Goal: Task Accomplishment & Management: Complete application form

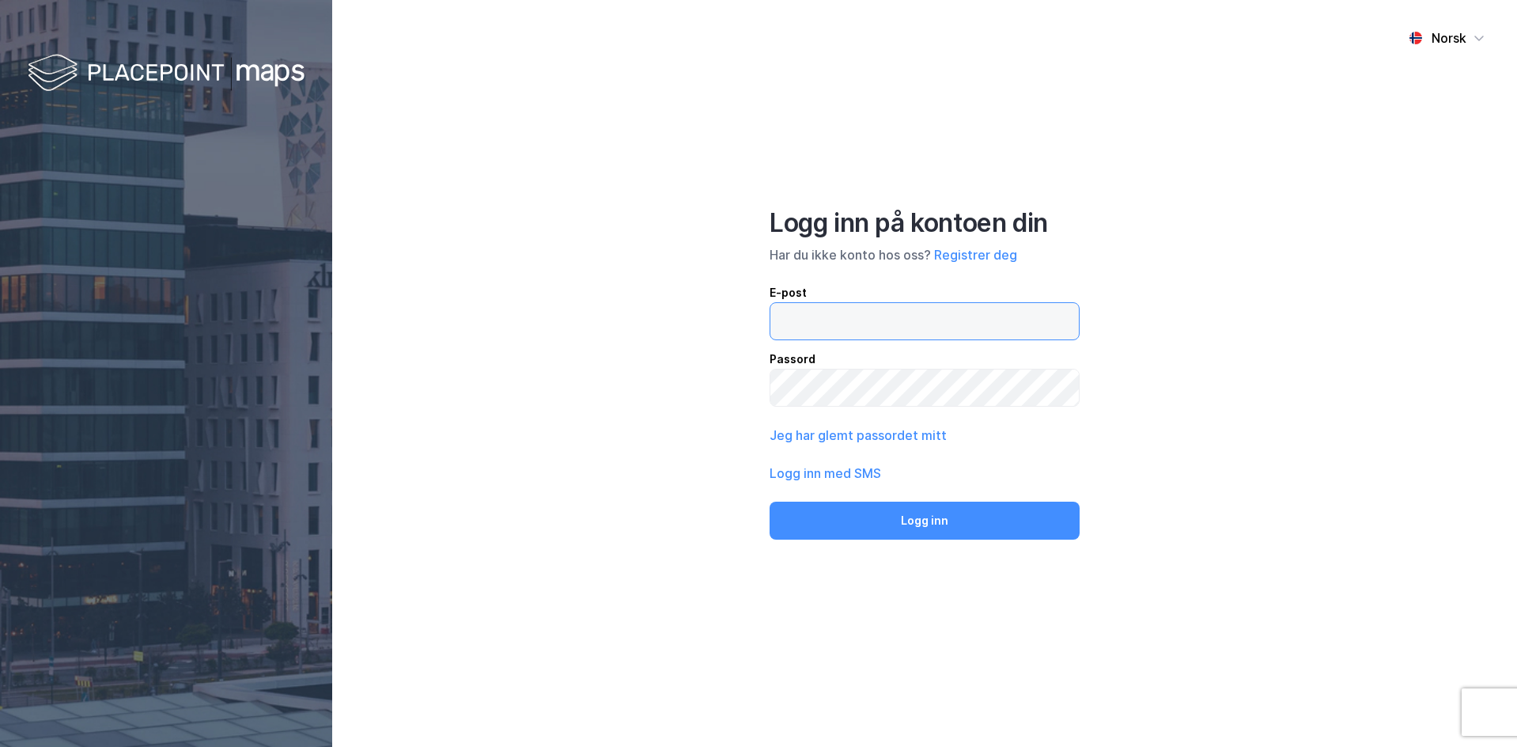
click at [858, 334] on input "email" at bounding box center [924, 321] width 308 height 36
type input "[EMAIL_ADDRESS][DOMAIN_NAME]"
click at [974, 254] on button "Registrer deg" at bounding box center [975, 254] width 83 height 19
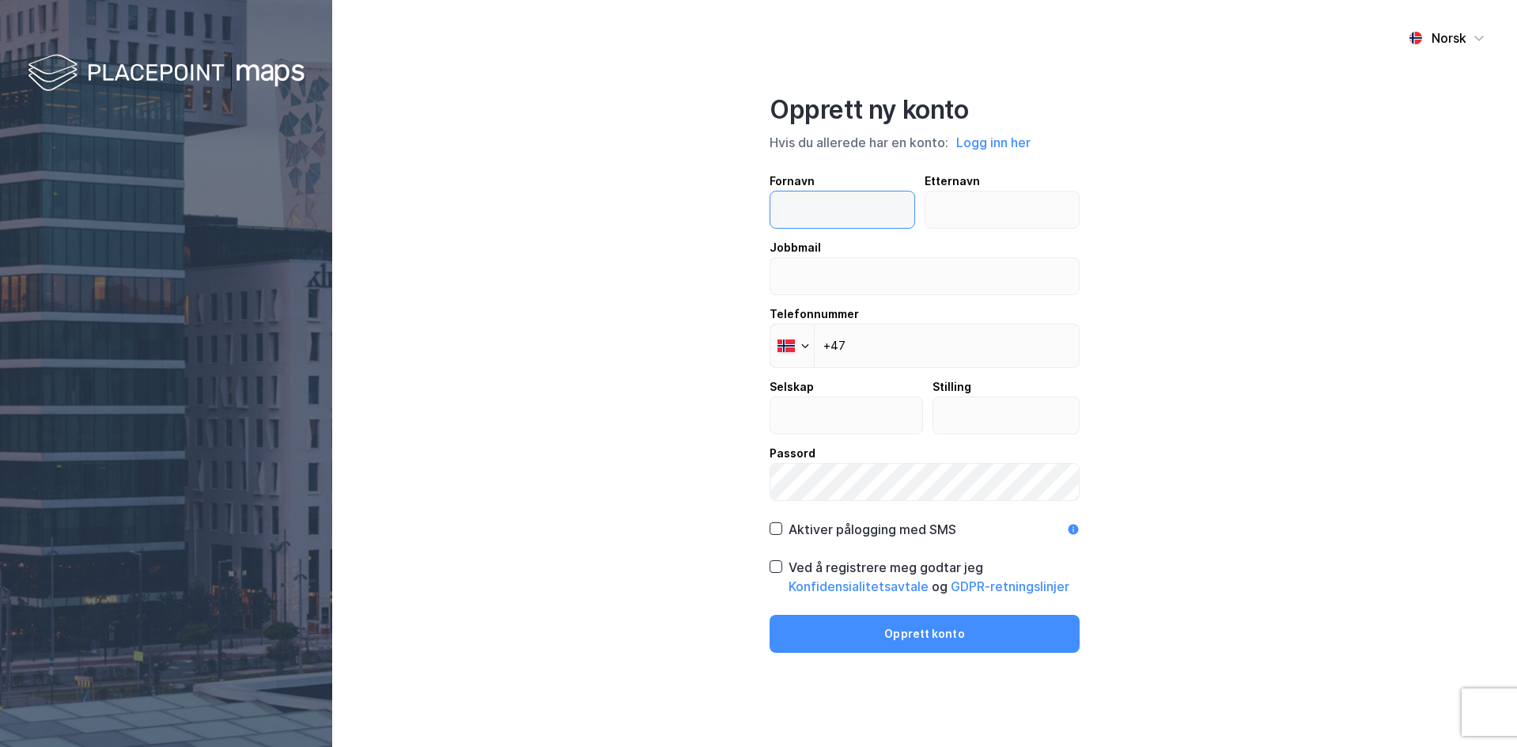
click at [827, 211] on input "text" at bounding box center [842, 209] width 144 height 36
type input "[PERSON_NAME]"
type input "[EMAIL_ADDRESS][DOMAIN_NAME]"
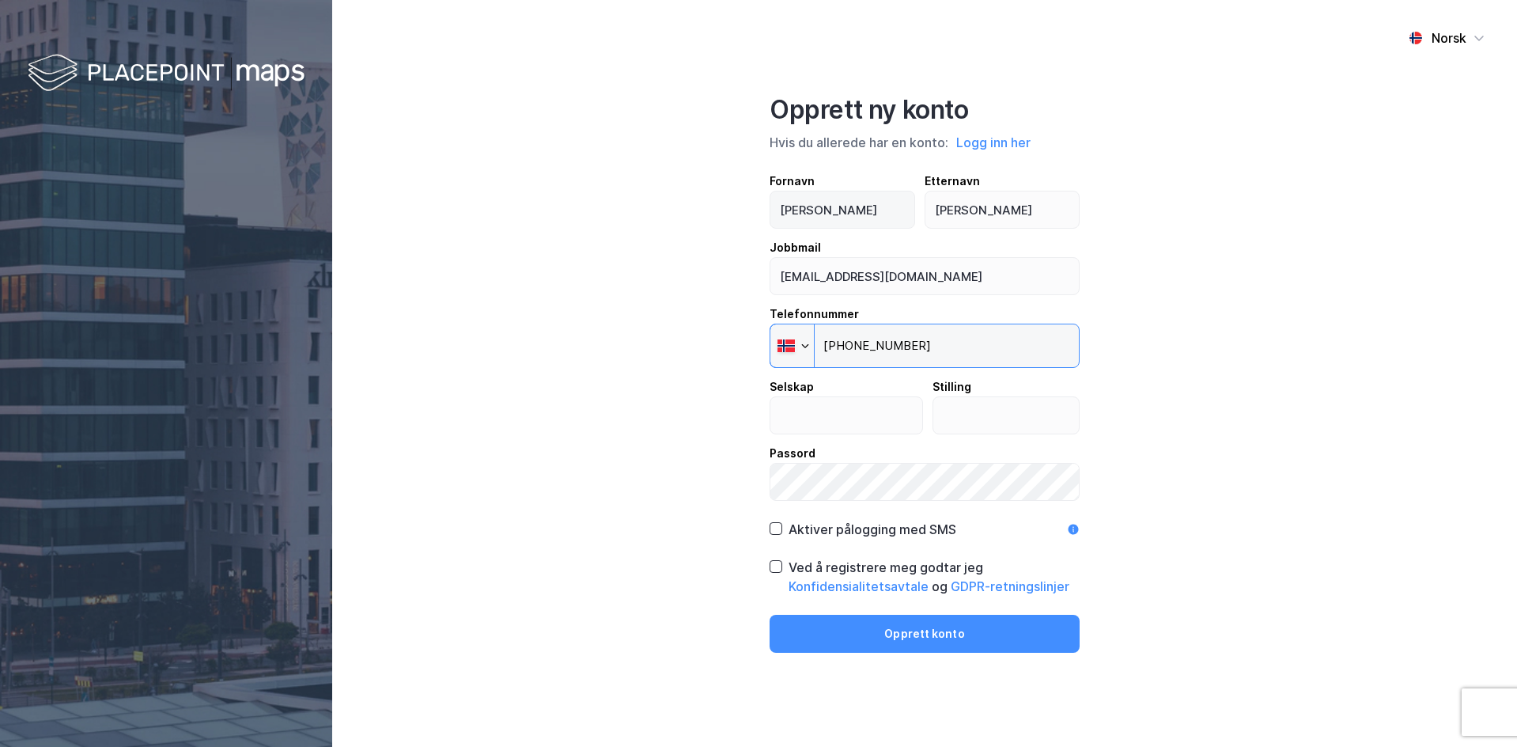
type input "[PHONE_NUMBER]"
type input "Akershus Eiendom"
type input "Rådgiver"
click at [789, 569] on div "Ved å registrere meg godtar jeg Konfidensialitetsavtale og GDPR-retningslinjer" at bounding box center [934, 577] width 291 height 38
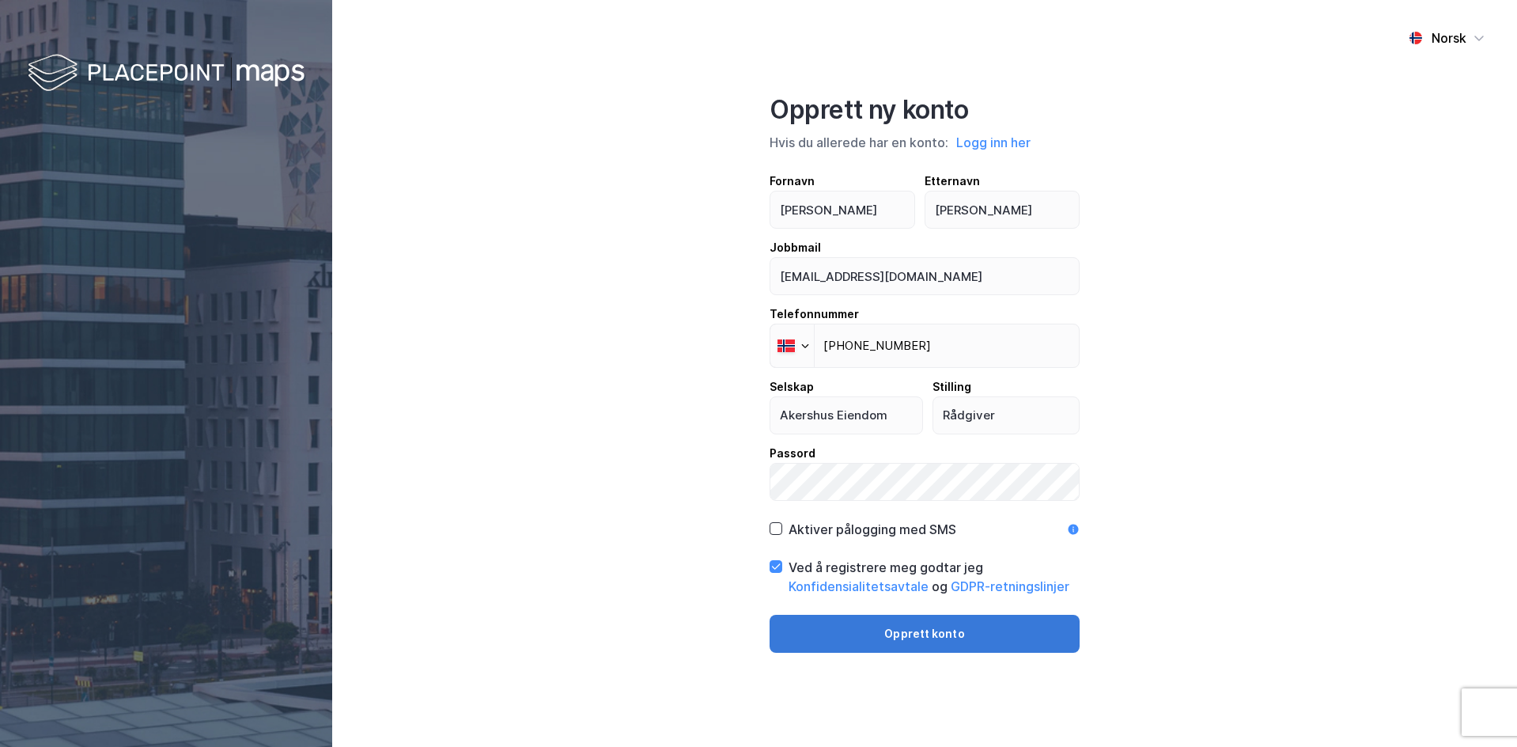
click at [827, 627] on button "Opprett konto" at bounding box center [925, 634] width 310 height 38
